Goal: Task Accomplishment & Management: Manage account settings

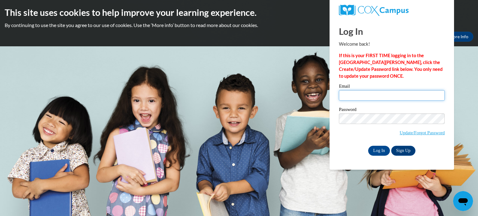
click at [351, 94] on input "Email" at bounding box center [392, 95] width 106 height 11
type input "tiffany.stewart22@gmail.com"
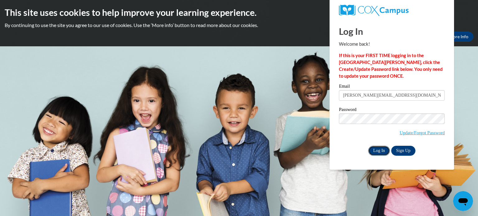
click at [378, 152] on input "Log In" at bounding box center [379, 151] width 22 height 10
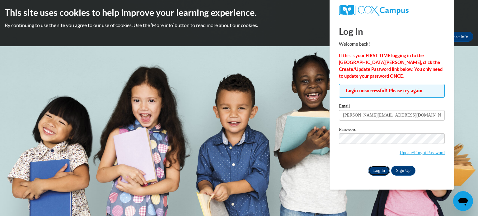
click at [376, 171] on input "Log In" at bounding box center [379, 171] width 22 height 10
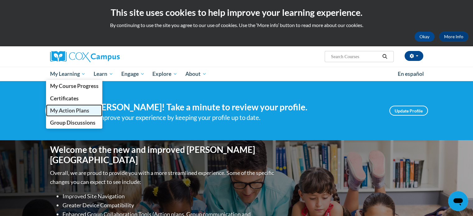
click at [67, 109] on span "My Action Plans" at bounding box center [69, 110] width 39 height 7
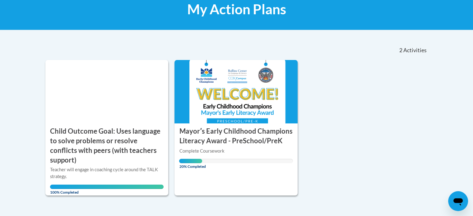
scroll to position [112, 0]
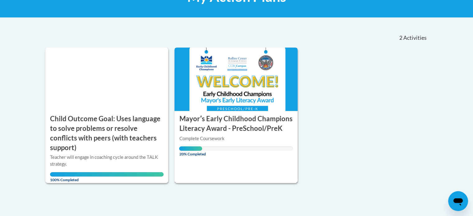
click at [214, 96] on img at bounding box center [235, 79] width 123 height 63
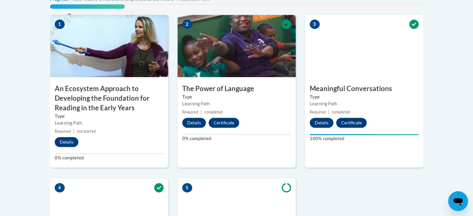
scroll to position [237, 0]
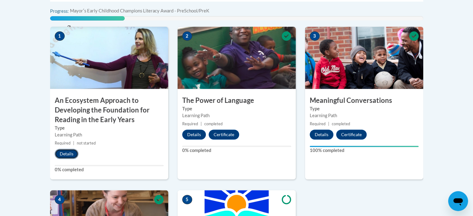
click at [66, 155] on button "Details" at bounding box center [67, 154] width 24 height 10
